Goal: Find specific page/section: Find specific page/section

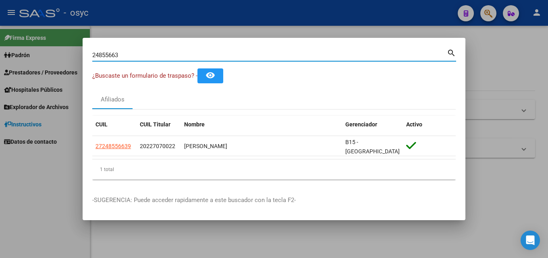
drag, startPoint x: 133, startPoint y: 58, endPoint x: 62, endPoint y: 54, distance: 71.3
click at [62, 54] on div "24855663 Buscar (apellido, dni, cuil, nro traspaso, cuit, obra social) search ¿…" at bounding box center [274, 129] width 548 height 258
drag, startPoint x: 134, startPoint y: 56, endPoint x: 0, endPoint y: 66, distance: 134.5
click at [0, 66] on div "48382966 Buscar (apellido, dni, cuil, nro traspaso, cuit, obra social) search ¿…" at bounding box center [274, 129] width 548 height 258
click at [118, 58] on input "29448464" at bounding box center [269, 55] width 354 height 7
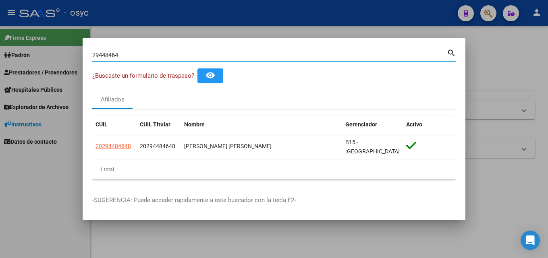
click at [139, 59] on input "29448464" at bounding box center [269, 55] width 354 height 7
click at [140, 59] on input "29448464" at bounding box center [269, 55] width 354 height 7
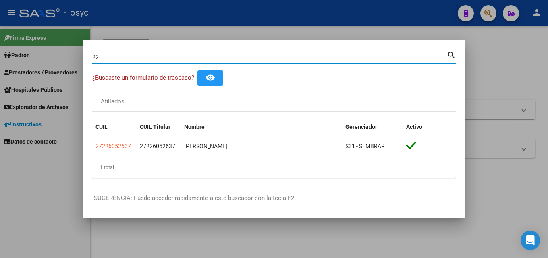
type input "2"
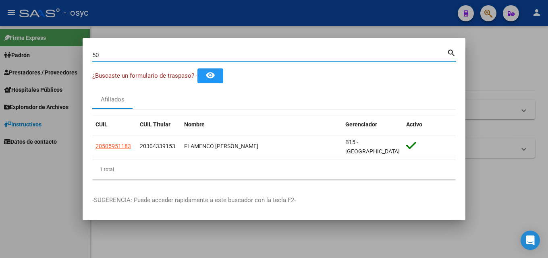
type input "5"
type input "2"
type input "3"
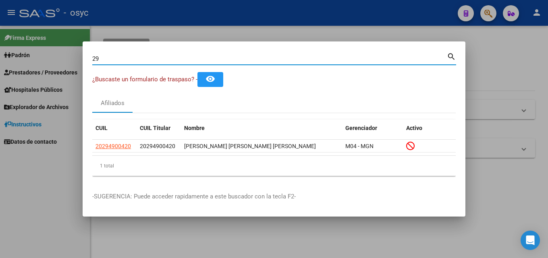
type input "2"
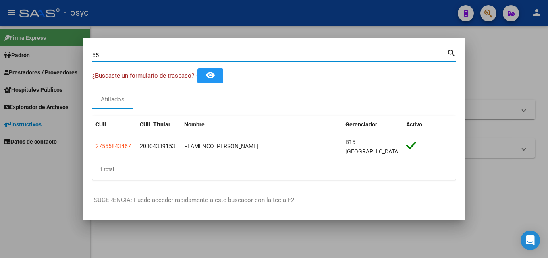
type input "5"
type input "2"
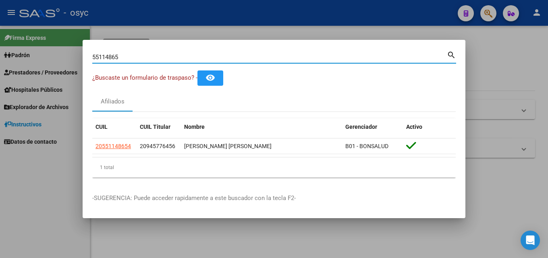
drag, startPoint x: 134, startPoint y: 60, endPoint x: 0, endPoint y: 55, distance: 133.7
click at [0, 55] on div "55114865 Buscar (apellido, dni, cuil, nro traspaso, cuit, obra social) search ¿…" at bounding box center [274, 129] width 548 height 258
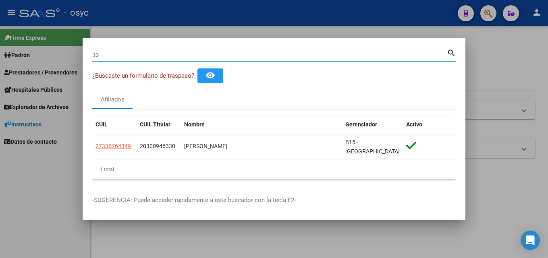
type input "3"
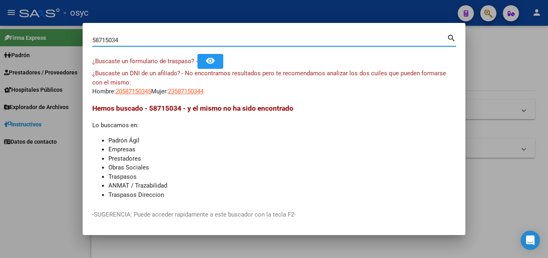
drag, startPoint x: 116, startPoint y: 41, endPoint x: 0, endPoint y: 38, distance: 115.6
click at [11, 41] on div "58715034 Buscar (apellido, dni, cuil, nro traspaso, cuit, obra social) search ¿…" at bounding box center [274, 129] width 548 height 258
paste input "36074037"
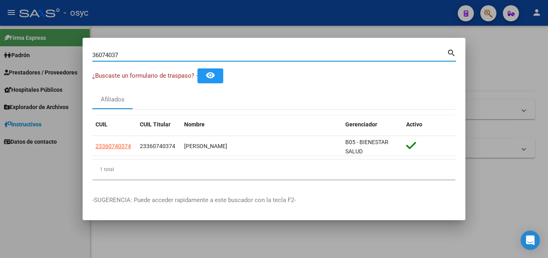
drag, startPoint x: 160, startPoint y: 58, endPoint x: 0, endPoint y: 58, distance: 159.8
click at [0, 58] on div "36074037 Buscar (apellido, dni, cuil, nro traspaso, cuit, obra social) search ¿…" at bounding box center [274, 129] width 548 height 258
drag, startPoint x: 140, startPoint y: 55, endPoint x: 0, endPoint y: 57, distance: 139.7
click at [0, 54] on div "17462874 Buscar (apellido, dni, cuil, nro traspaso, cuit, obra social) search ¿…" at bounding box center [274, 129] width 548 height 258
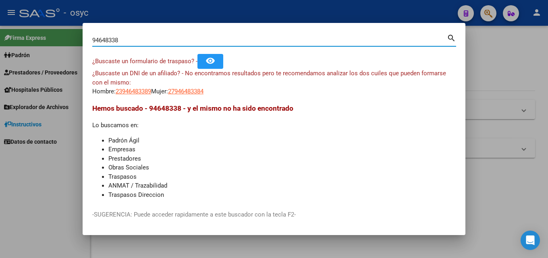
drag, startPoint x: 125, startPoint y: 43, endPoint x: 0, endPoint y: 37, distance: 125.4
click at [0, 37] on div "94648338 Buscar (apellido, dni, cuil, nro traspaso, cuit, obra social) search ¿…" at bounding box center [274, 129] width 548 height 258
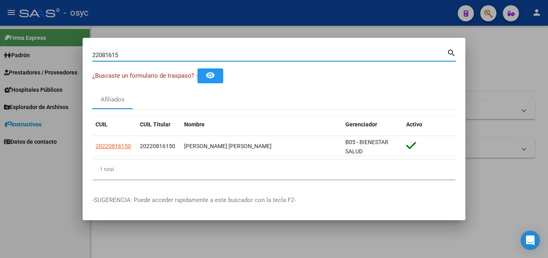
drag, startPoint x: 146, startPoint y: 56, endPoint x: 0, endPoint y: 42, distance: 146.8
click at [0, 43] on div "22081615 Buscar (apellido, dni, cuil, nro traspaso, cuit, obra social) search ¿…" at bounding box center [274, 129] width 548 height 258
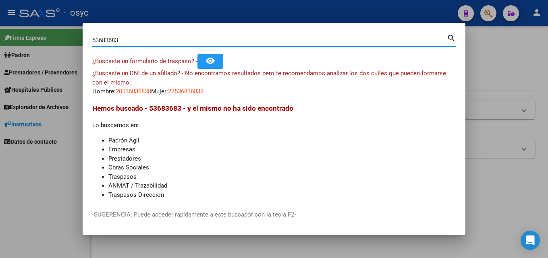
drag, startPoint x: 145, startPoint y: 39, endPoint x: 14, endPoint y: 37, distance: 130.9
click at [0, 36] on div "53683683 Buscar (apellido, dni, cuil, nro traspaso, cuit, obra social) search ¿…" at bounding box center [274, 129] width 548 height 258
paste input "35991374"
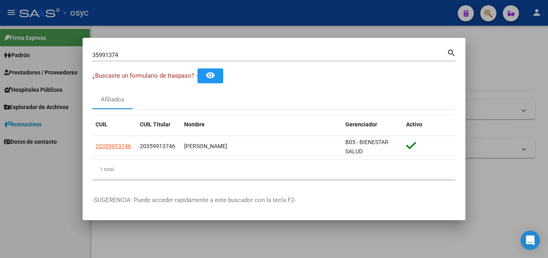
drag, startPoint x: 133, startPoint y: 36, endPoint x: 297, endPoint y: 54, distance: 164.9
click at [297, 54] on input "35991374" at bounding box center [269, 55] width 354 height 7
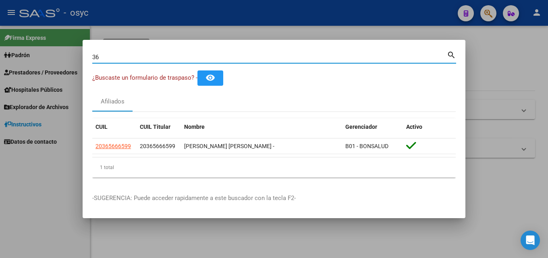
type input "3"
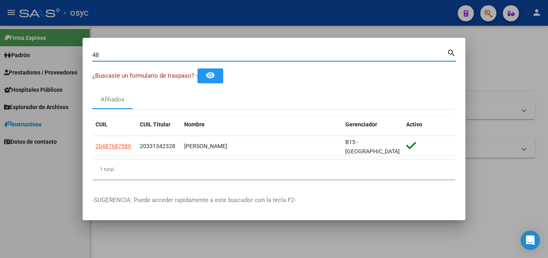
type input "4"
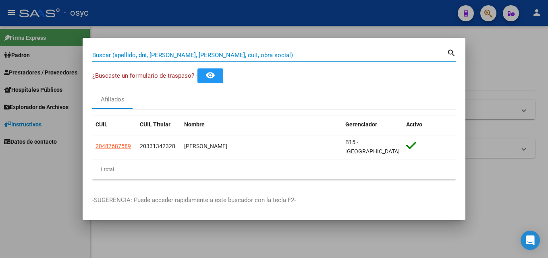
paste input "46830020"
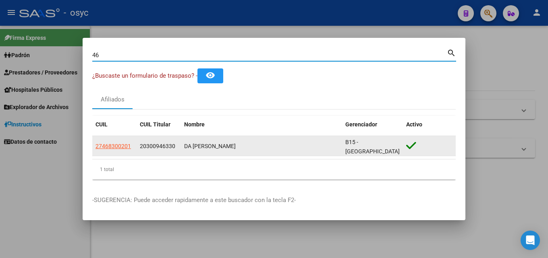
type input "4"
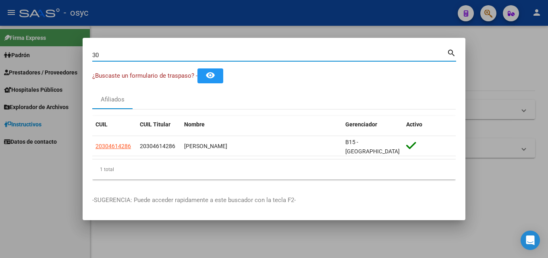
type input "3"
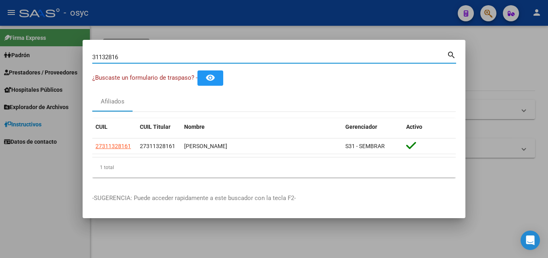
drag, startPoint x: 153, startPoint y: 57, endPoint x: 0, endPoint y: 74, distance: 154.0
click at [0, 74] on div "31132816 Buscar (apellido, dni, cuil, nro traspaso, cuit, obra social) search ¿…" at bounding box center [274, 129] width 548 height 258
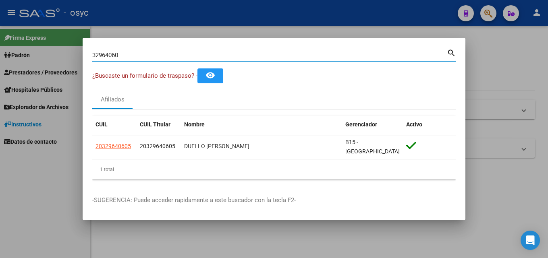
drag, startPoint x: 142, startPoint y: 58, endPoint x: 0, endPoint y: 46, distance: 142.6
click at [0, 46] on div "32964060 Buscar (apellido, dni, cuil, nro traspaso, cuit, obra social) search ¿…" at bounding box center [274, 129] width 548 height 258
type input "32068376"
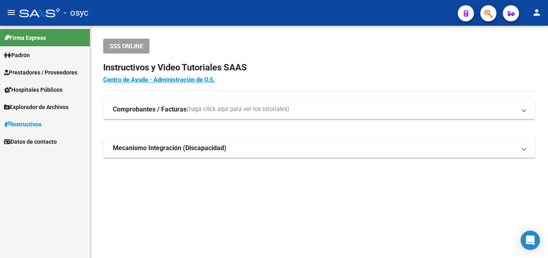
click at [488, 14] on icon "button" at bounding box center [488, 13] width 8 height 9
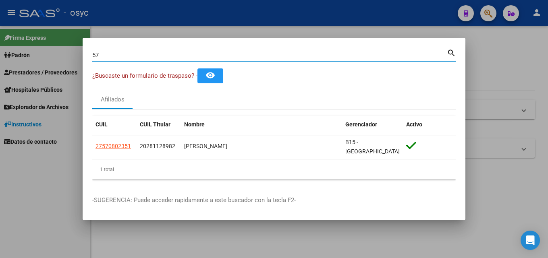
type input "5"
type input "3"
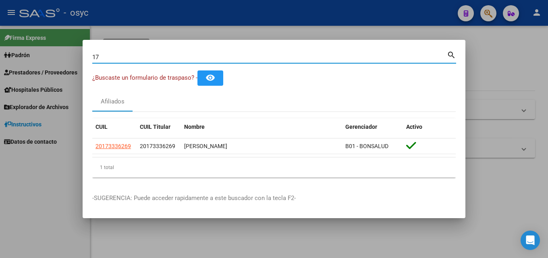
type input "1"
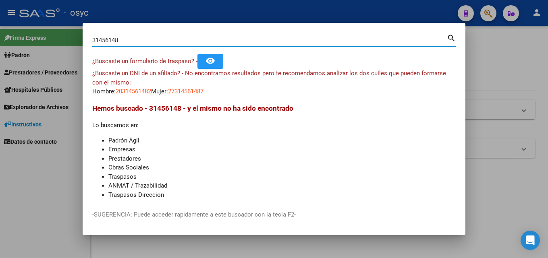
drag, startPoint x: 141, startPoint y: 43, endPoint x: 0, endPoint y: 45, distance: 140.9
click at [0, 45] on div "31456148 Buscar (apellido, dni, cuil, nro traspaso, cuit, obra social) search ¿…" at bounding box center [274, 129] width 548 height 258
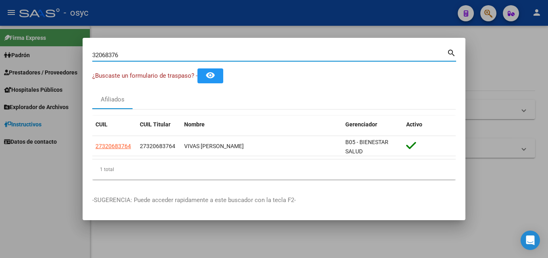
drag, startPoint x: 130, startPoint y: 56, endPoint x: 0, endPoint y: 47, distance: 130.0
click at [0, 46] on div "32068376 Buscar (apellido, dni, cuil, nro traspaso, cuit, obra social) search ¿…" at bounding box center [274, 129] width 548 height 258
paste input ".782.982"
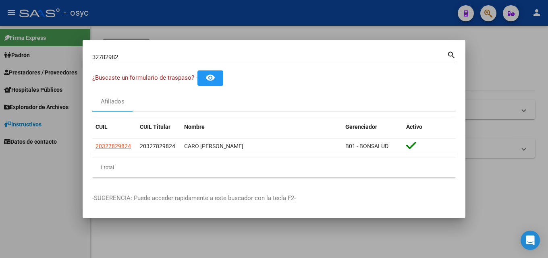
drag, startPoint x: 134, startPoint y: 51, endPoint x: 0, endPoint y: 29, distance: 135.5
click at [0, 29] on div "32782982 Buscar (apellido, dni, cuil, nro traspaso, cuit, obra social) search ¿…" at bounding box center [274, 129] width 548 height 258
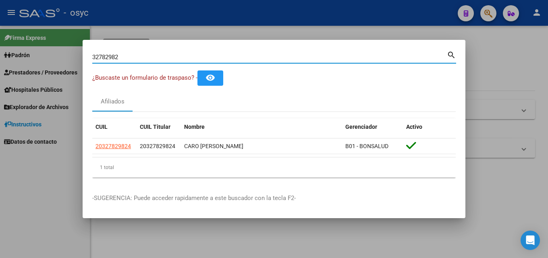
drag, startPoint x: 147, startPoint y: 55, endPoint x: 0, endPoint y: 41, distance: 147.3
click at [0, 41] on div "32782982 Buscar (apellido, dni, cuil, nro traspaso, cuit, obra social) search ¿…" at bounding box center [274, 129] width 548 height 258
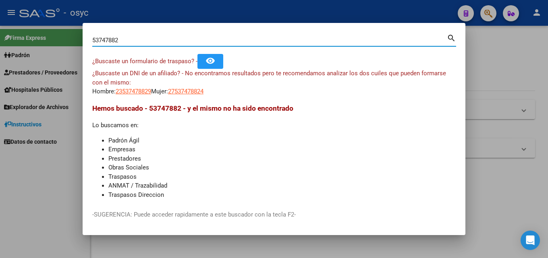
drag, startPoint x: 141, startPoint y: 41, endPoint x: 0, endPoint y: 26, distance: 141.3
click at [0, 26] on div "53747882 Buscar (apellido, dni, cuil, nro traspaso, cuit, obra social) search ¿…" at bounding box center [274, 129] width 548 height 258
paste input "29541907"
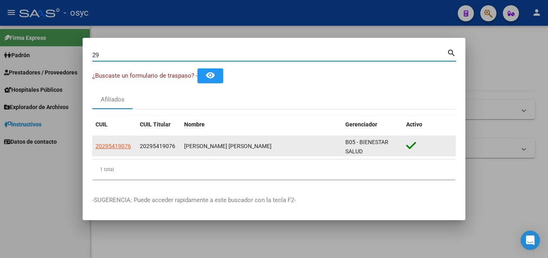
type input "2"
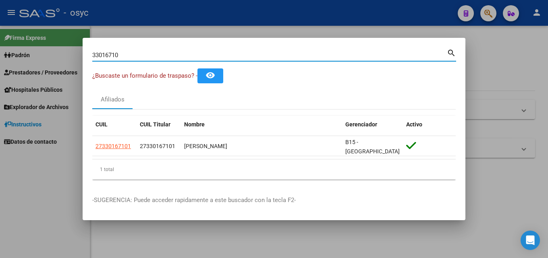
drag, startPoint x: 136, startPoint y: 58, endPoint x: 0, endPoint y: 72, distance: 136.3
click at [0, 72] on div "33016710 Buscar (apellido, dni, cuil, nro traspaso, cuit, obra social) search ¿…" at bounding box center [274, 129] width 548 height 258
type input "1"
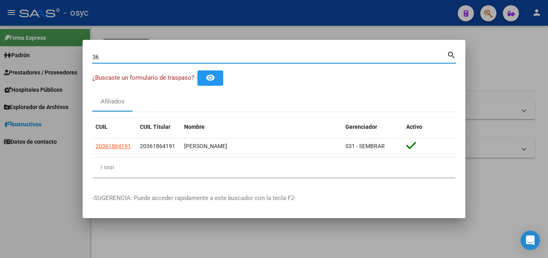
type input "3"
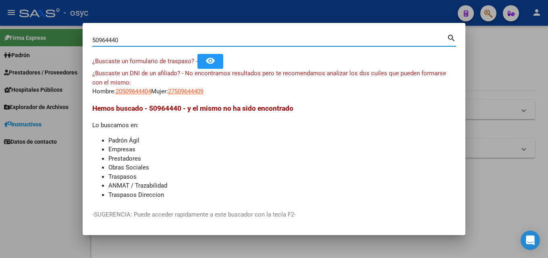
drag, startPoint x: 143, startPoint y: 39, endPoint x: 0, endPoint y: 57, distance: 143.6
click at [0, 52] on div "50964440 Buscar (apellido, dni, cuil, nro traspaso, cuit, obra social) search ¿…" at bounding box center [274, 129] width 548 height 258
paste input "27794448"
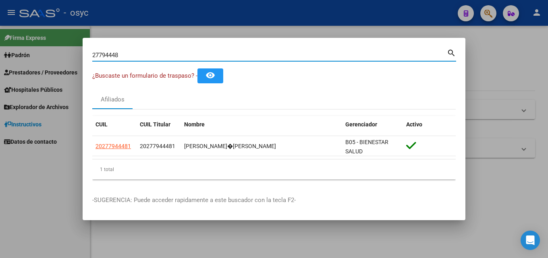
drag, startPoint x: 80, startPoint y: 52, endPoint x: 0, endPoint y: 85, distance: 86.7
click at [0, 82] on div "27794448 Buscar (apellido, dni, cuil, nro traspaso, cuit, obra social) search ¿…" at bounding box center [274, 129] width 548 height 258
drag, startPoint x: 158, startPoint y: 53, endPoint x: 0, endPoint y: 56, distance: 158.3
click at [0, 56] on div "36569515 Buscar (apellido, dni, cuil, nro traspaso, cuit, obra social) search ¿…" at bounding box center [274, 129] width 548 height 258
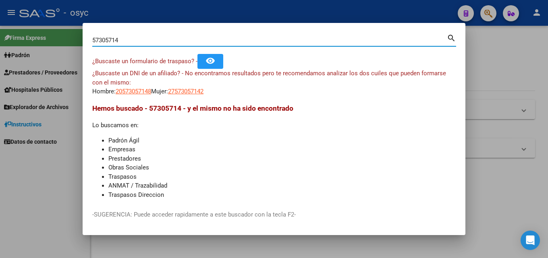
drag, startPoint x: 144, startPoint y: 38, endPoint x: 0, endPoint y: 23, distance: 144.9
click at [0, 23] on div "57305714 Buscar (apellido, dni, cuil, nro traspaso, cuit, obra social) search ¿…" at bounding box center [274, 129] width 548 height 258
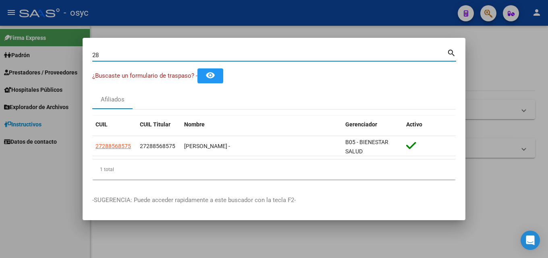
type input "2"
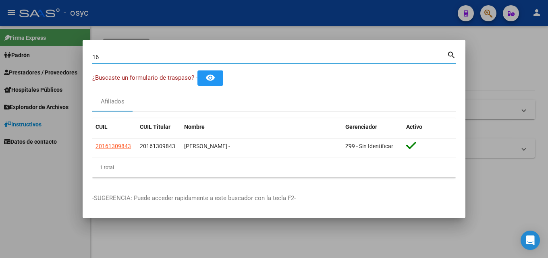
type input "1"
type input "2"
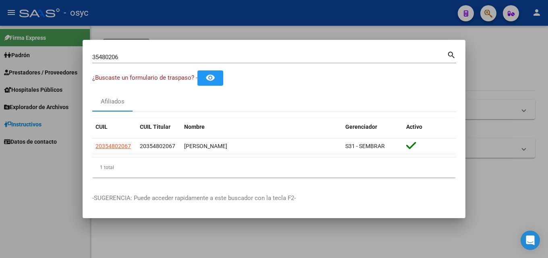
drag, startPoint x: 144, startPoint y: 61, endPoint x: 58, endPoint y: 41, distance: 88.5
click at [58, 41] on div "35480206 Buscar (apellido, dni, cuil, nro traspaso, cuit, obra social) search ¿…" at bounding box center [274, 129] width 548 height 258
click at [178, 55] on input "35480206" at bounding box center [269, 57] width 354 height 7
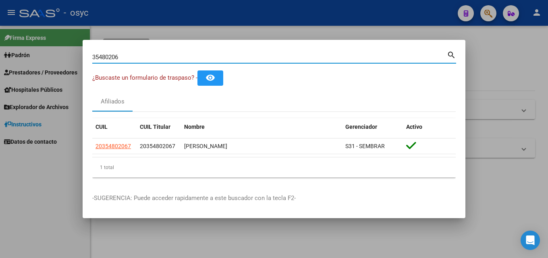
drag, startPoint x: 178, startPoint y: 55, endPoint x: 0, endPoint y: 39, distance: 179.0
click at [0, 40] on div "35480206 Buscar (apellido, dni, cuil, nro traspaso, cuit, obra social) search ¿…" at bounding box center [274, 129] width 548 height 258
drag, startPoint x: 47, startPoint y: 52, endPoint x: 0, endPoint y: 51, distance: 46.7
click at [0, 50] on div "38975740 Buscar (apellido, dni, cuil, nro traspaso, cuit, obra social) search ¿…" at bounding box center [274, 129] width 548 height 258
drag, startPoint x: 125, startPoint y: 56, endPoint x: 0, endPoint y: 50, distance: 124.9
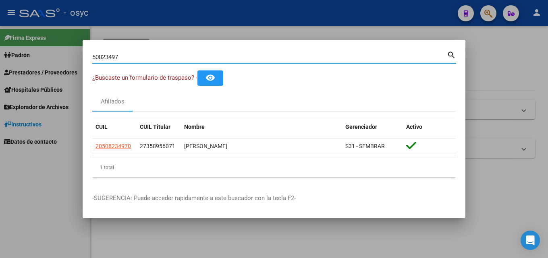
click at [0, 50] on div "50823497 Buscar (apellido, dni, cuil, nro traspaso, cuit, obra social) search ¿…" at bounding box center [274, 129] width 548 height 258
type input "24984959"
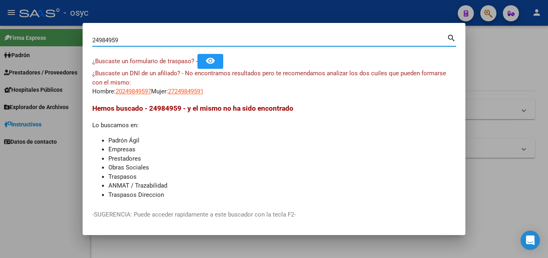
drag, startPoint x: 142, startPoint y: 41, endPoint x: 58, endPoint y: 40, distance: 84.6
click at [59, 40] on div "24984959 Buscar (apellido, dni, cuil, nro traspaso, cuit, obra social) search ¿…" at bounding box center [274, 129] width 548 height 258
